Goal: Check status: Check status

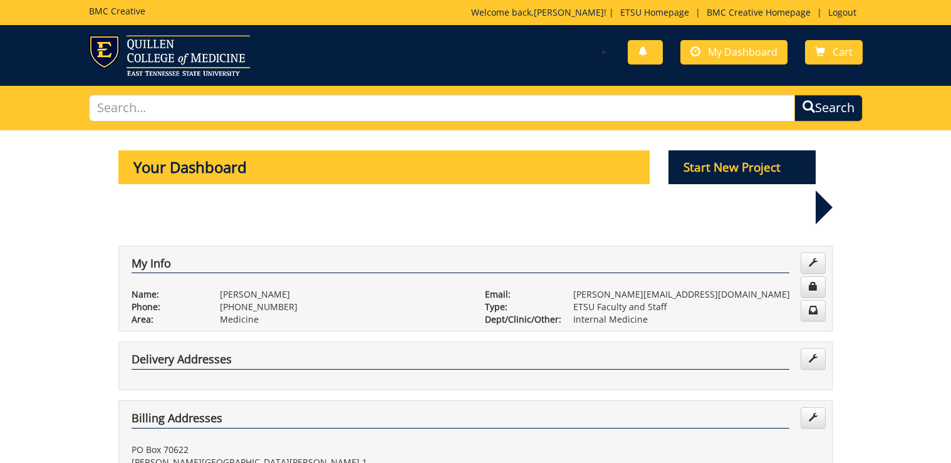
scroll to position [552, 0]
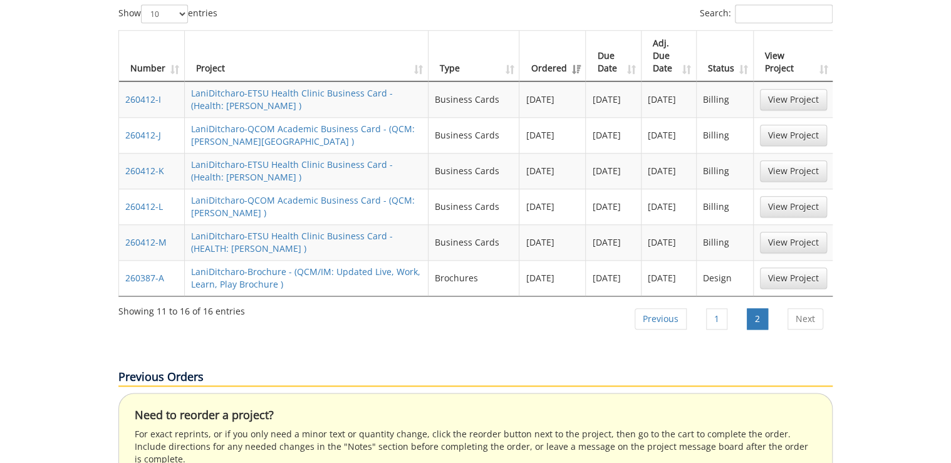
scroll to position [451, 0]
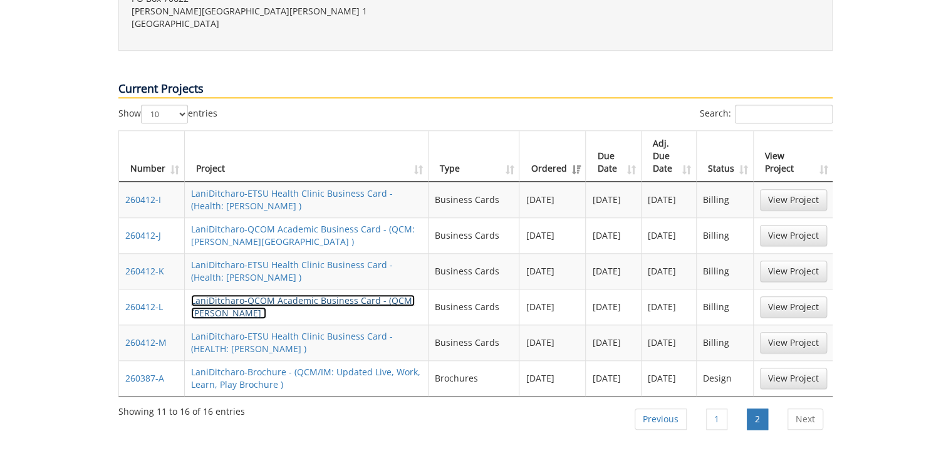
click at [221, 295] on link "LaniDitcharo-QCOM Academic Business Card - (QCM: [PERSON_NAME] )" at bounding box center [303, 307] width 224 height 24
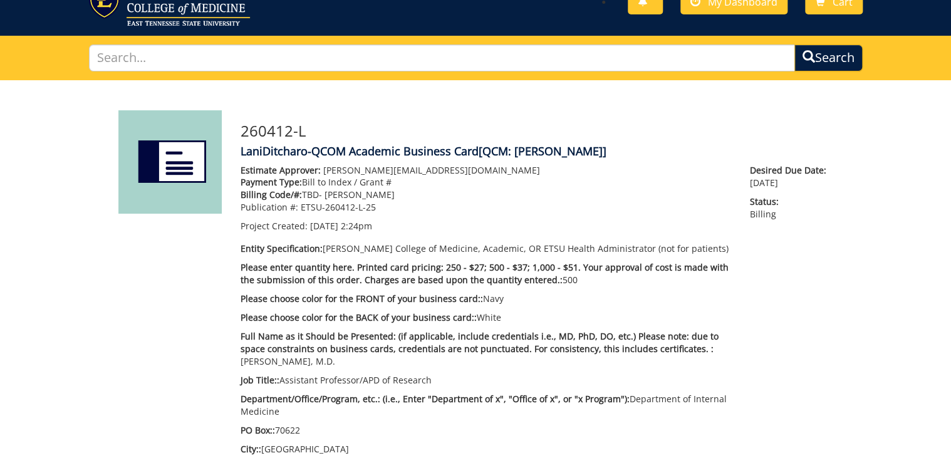
scroll to position [100, 0]
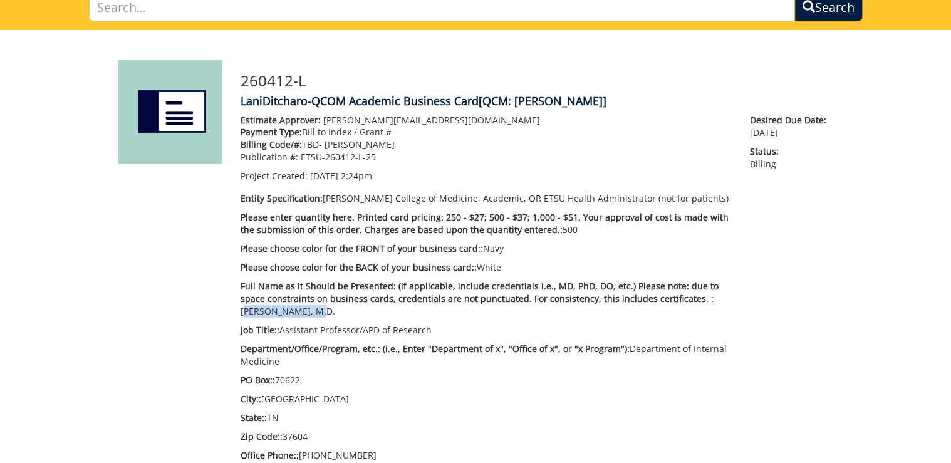
drag, startPoint x: 266, startPoint y: 311, endPoint x: 671, endPoint y: 295, distance: 405.2
click at [671, 295] on p "Full Name as it Should be Presented: (if applicable, include credentials i.e., …" at bounding box center [486, 299] width 491 height 38
copy p "Shrey Gole, M.D."
click at [624, 296] on span "Full Name as it Should be Presented: (if applicable, include credentials i.e., …" at bounding box center [480, 292] width 478 height 24
click at [816, 304] on div "Estimate Approver: Metcalf@etsu.edu Payment Type: Bill to Index / Grant # Billi…" at bounding box center [536, 385] width 611 height 542
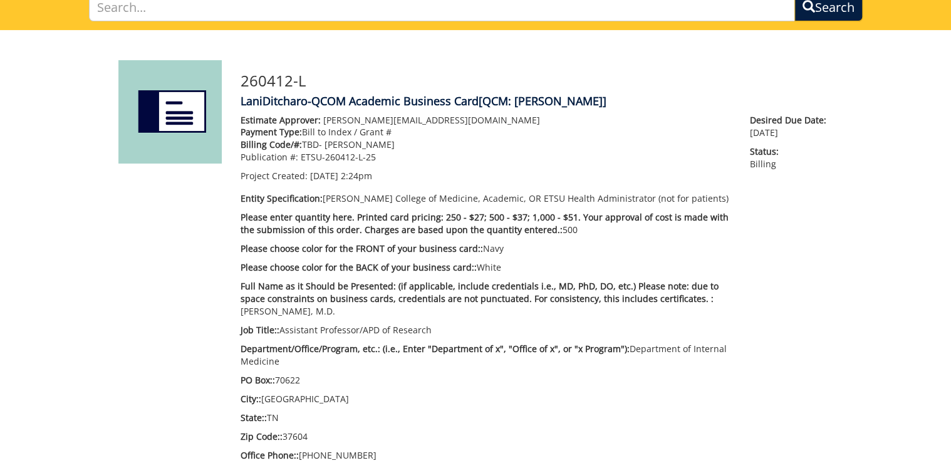
click at [113, 329] on div "Project Timeline Assessment Estimating" at bounding box center [476, 424] width 752 height 677
click at [104, 242] on div "Project Timeline Assessment Estimating" at bounding box center [476, 424] width 752 height 677
click at [138, 239] on div "Project Timeline Assessment Estimating" at bounding box center [476, 424] width 752 height 677
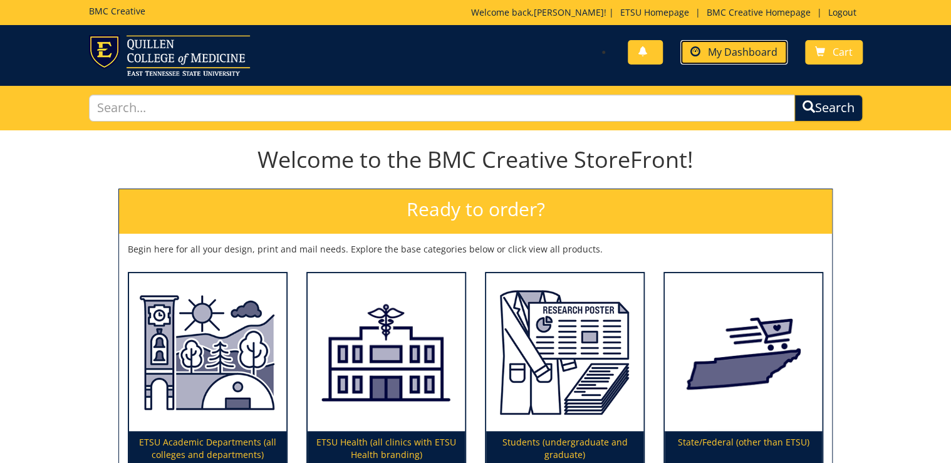
click at [762, 50] on span "My Dashboard" at bounding box center [743, 52] width 70 height 14
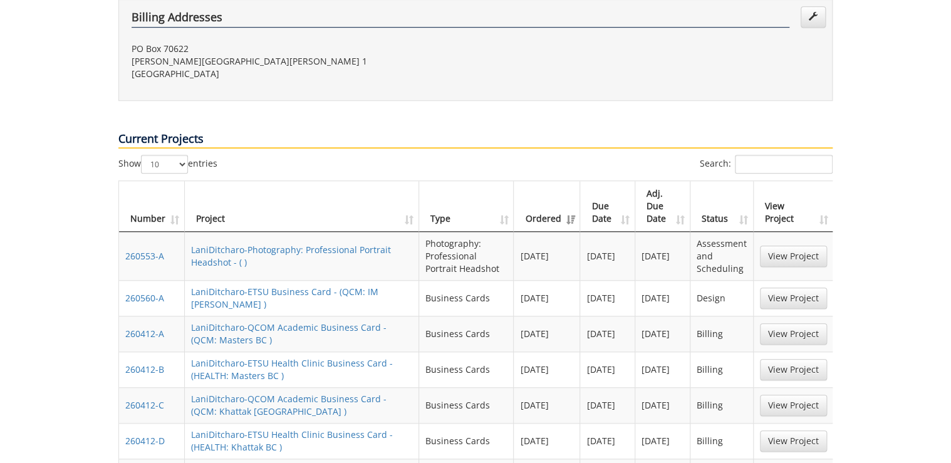
scroll to position [702, 0]
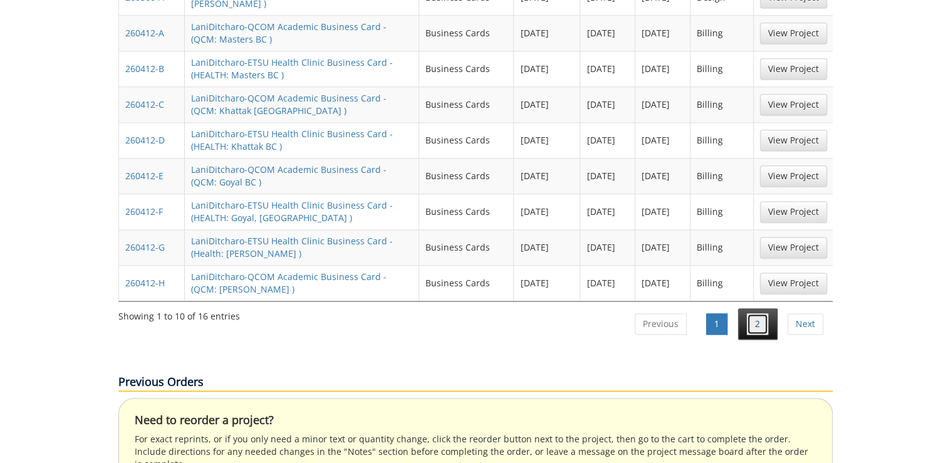
click at [750, 313] on link "2" at bounding box center [757, 323] width 21 height 21
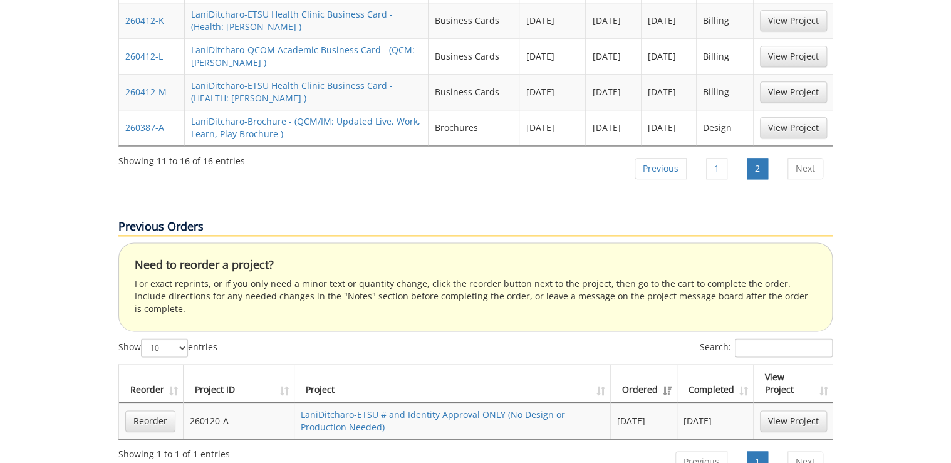
scroll to position [501, 0]
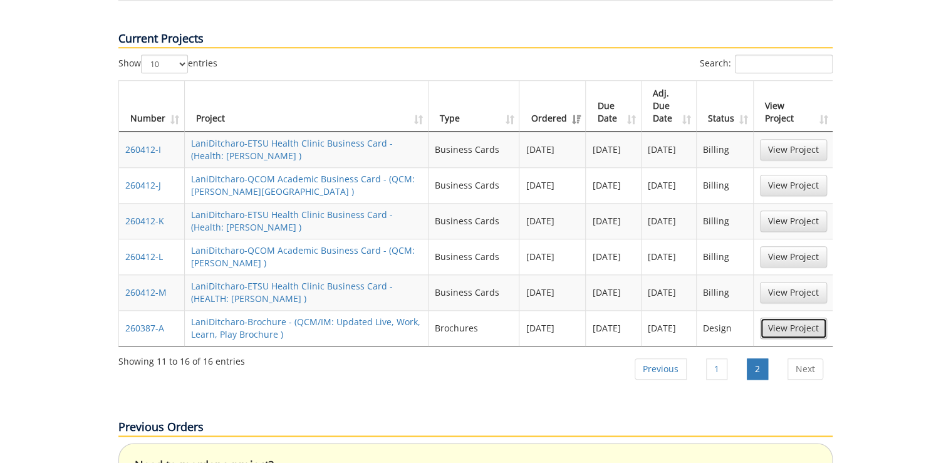
click at [790, 318] on link "View Project" at bounding box center [793, 328] width 67 height 21
click at [720, 359] on link "1" at bounding box center [716, 369] width 21 height 21
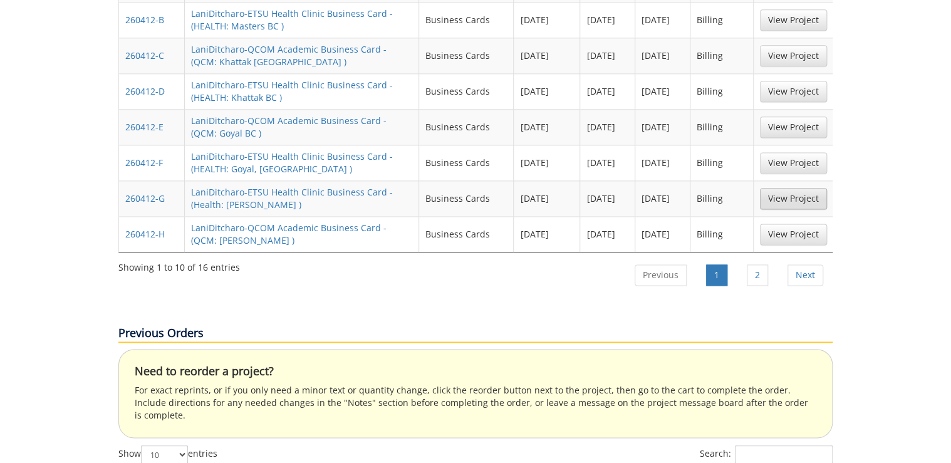
scroll to position [550, 0]
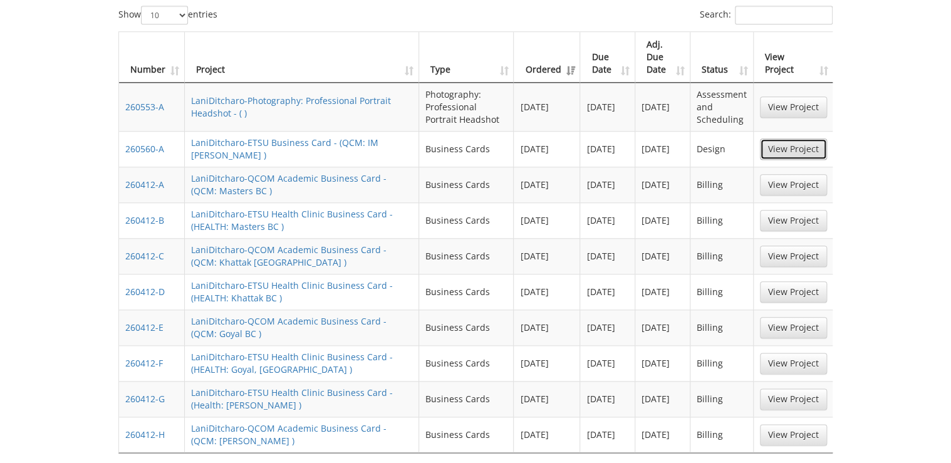
click at [785, 139] on link "View Project" at bounding box center [793, 149] width 67 height 21
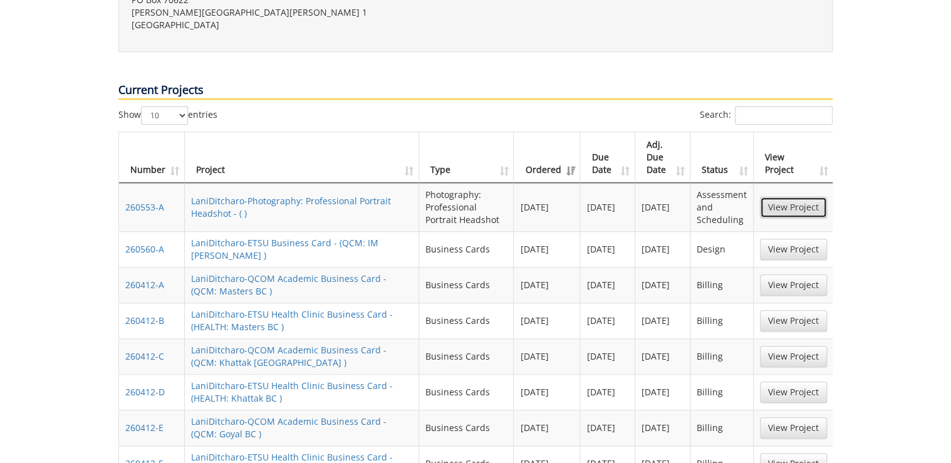
click at [789, 197] on link "View Project" at bounding box center [793, 207] width 67 height 21
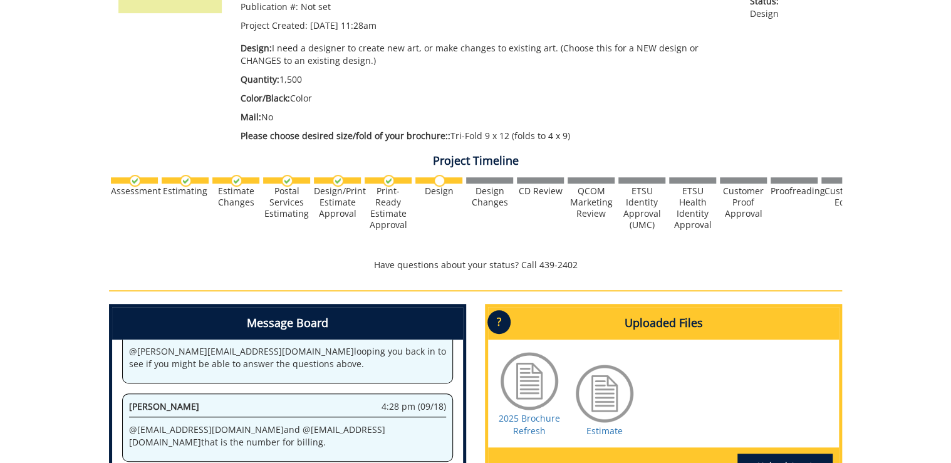
scroll to position [401, 0]
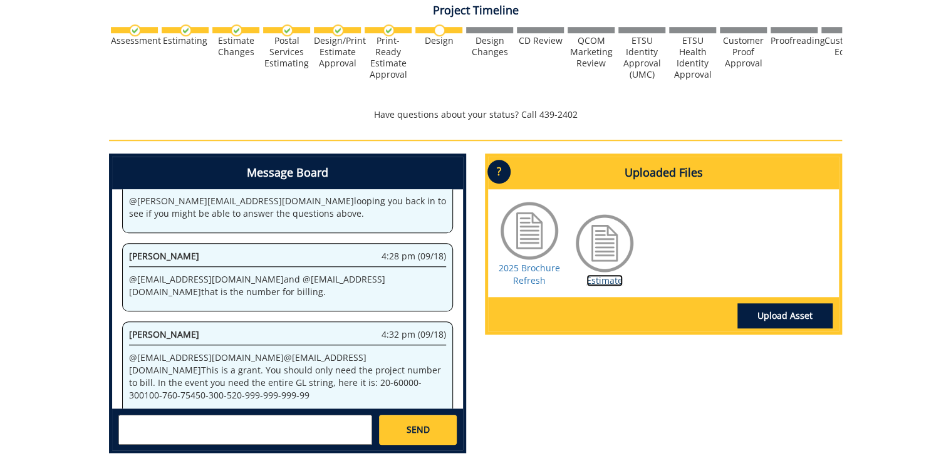
click at [595, 277] on link "Estimate" at bounding box center [605, 281] width 36 height 12
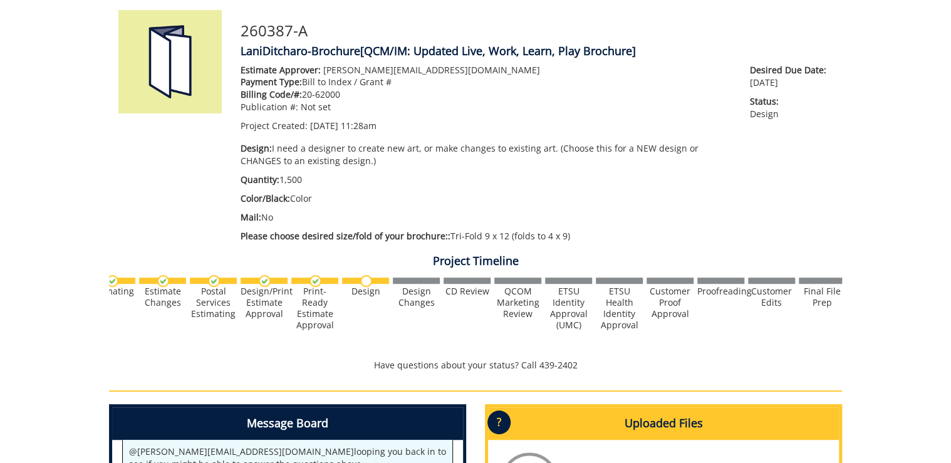
scroll to position [0, 0]
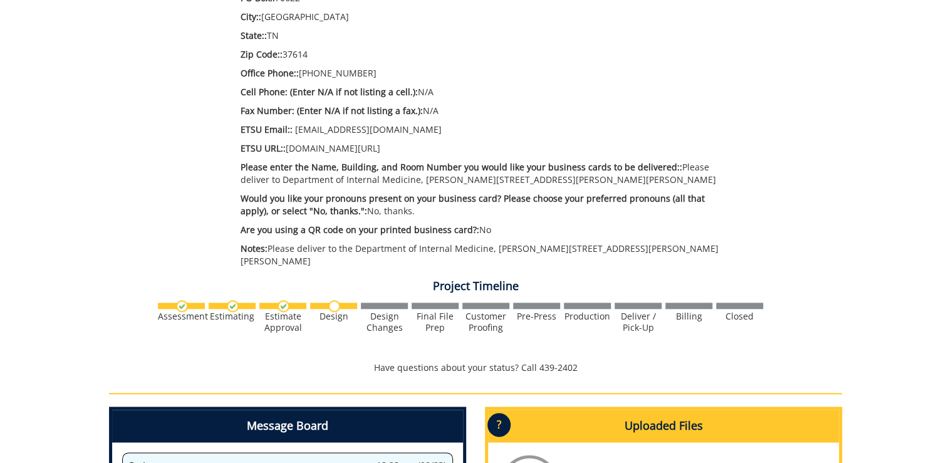
scroll to position [752, 0]
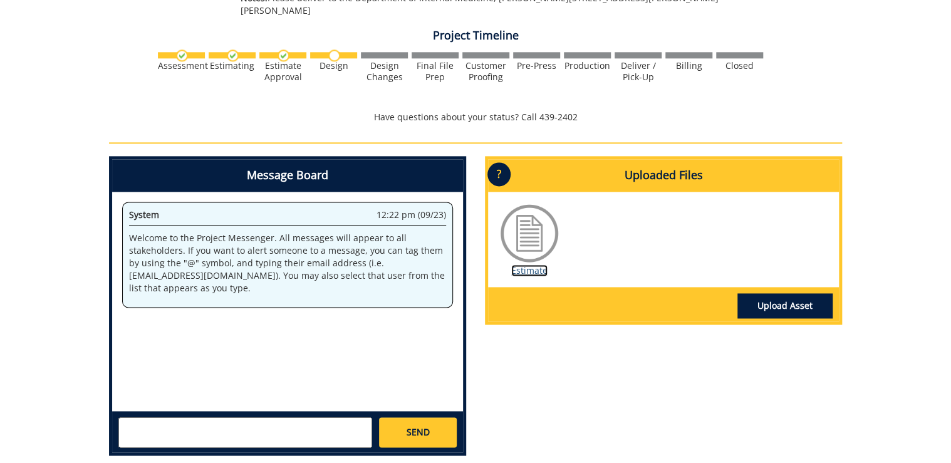
click at [544, 265] on link "Estimate" at bounding box center [529, 271] width 36 height 12
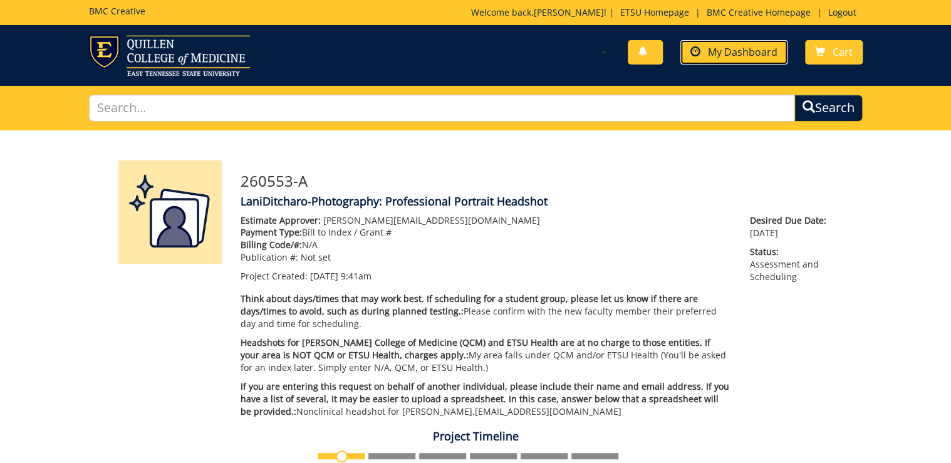
click at [755, 62] on link "My Dashboard" at bounding box center [734, 52] width 107 height 24
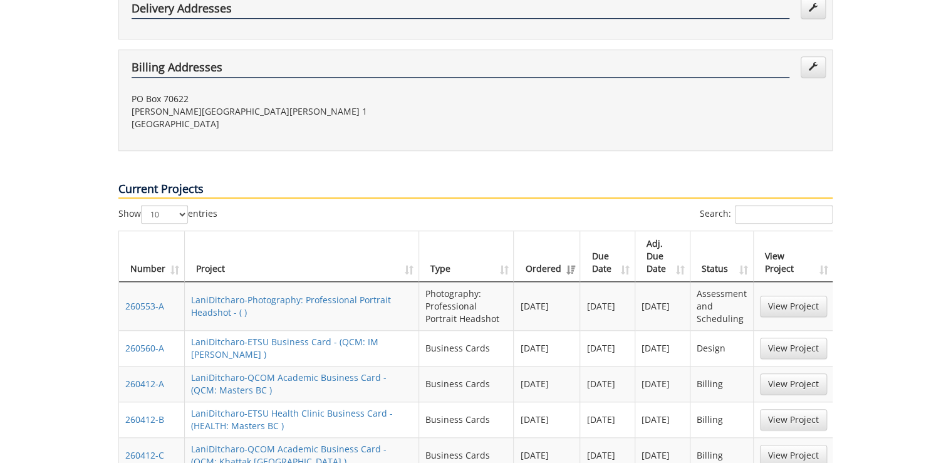
scroll to position [501, 0]
